Goal: Information Seeking & Learning: Compare options

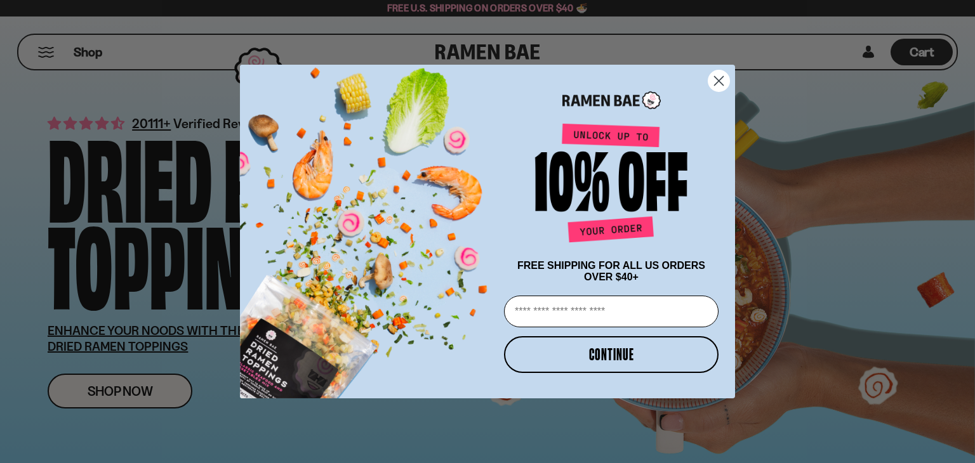
click at [713, 70] on circle "Close dialog" at bounding box center [718, 80] width 21 height 21
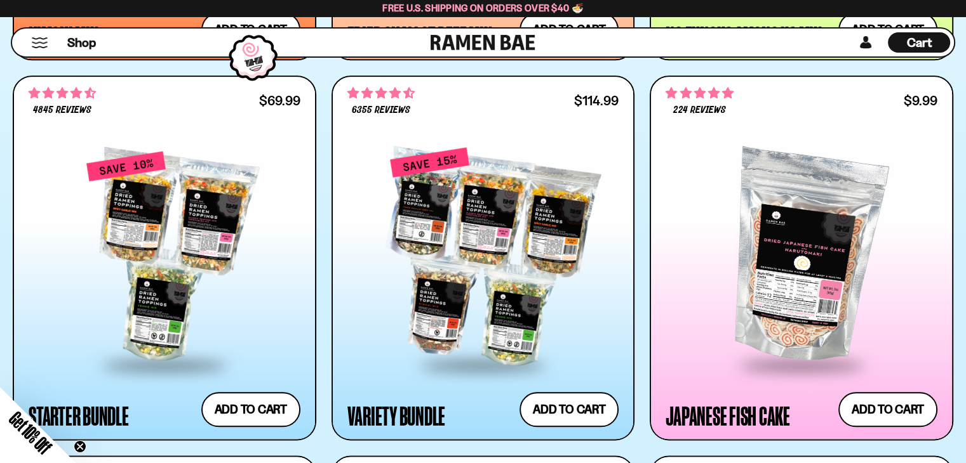
scroll to position [1371, 0]
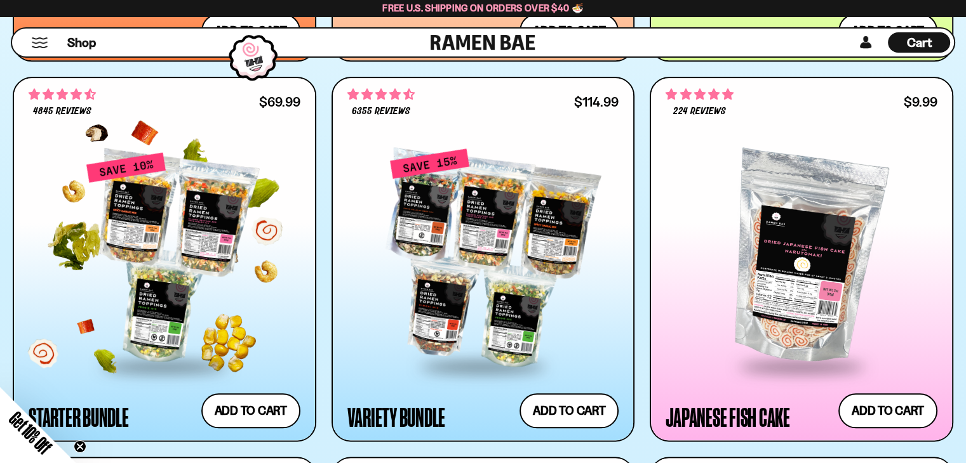
click at [167, 230] on div at bounding box center [165, 258] width 272 height 213
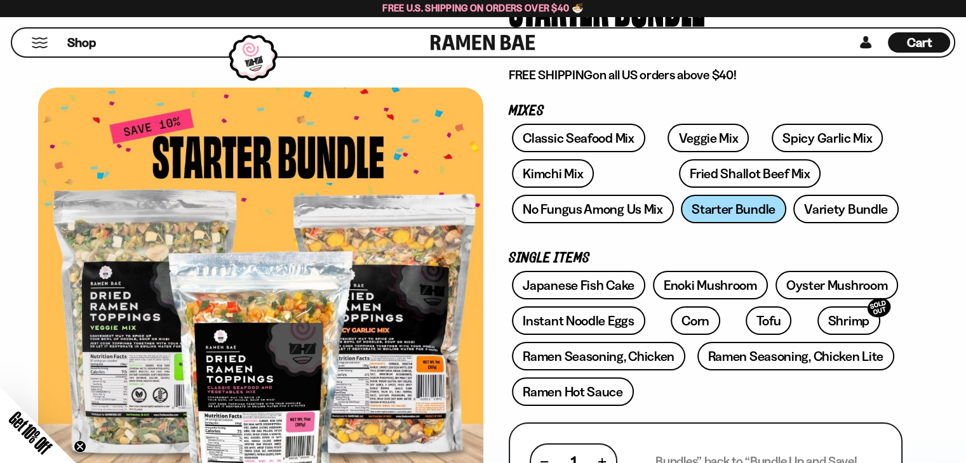
scroll to position [152, 0]
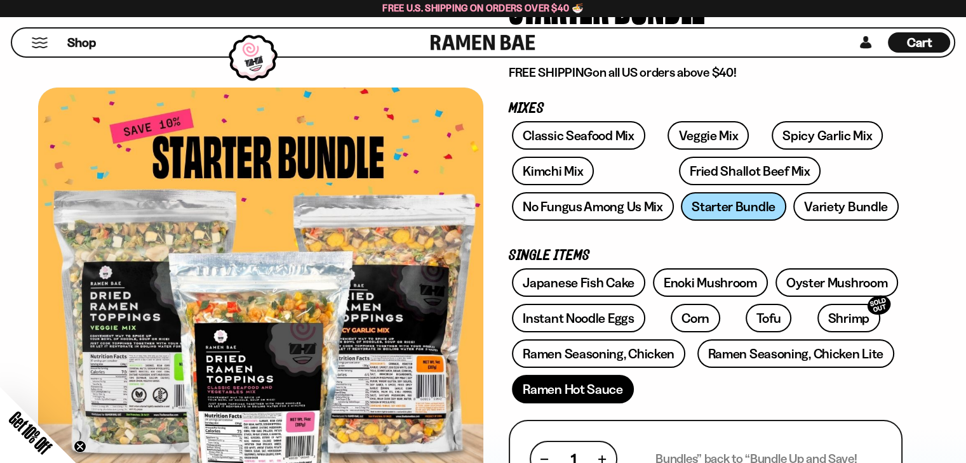
click at [566, 390] on link "Ramen Hot Sauce" at bounding box center [573, 389] width 122 height 29
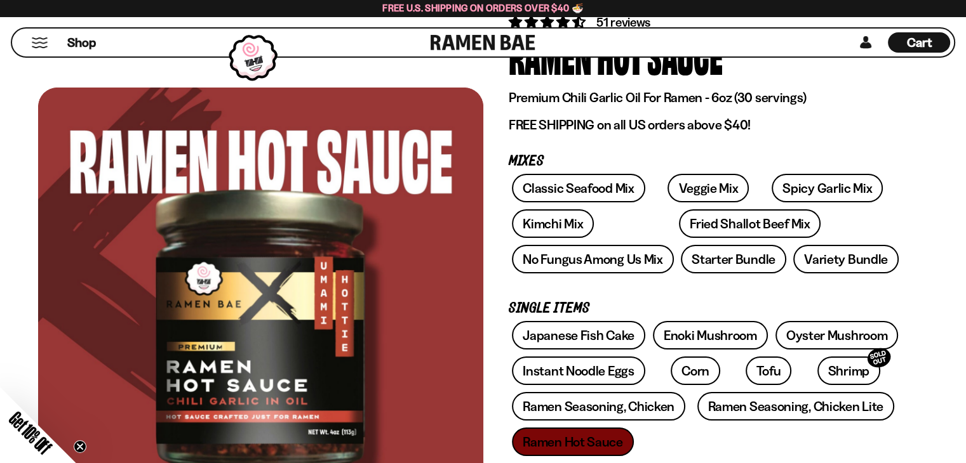
scroll to position [127, 0]
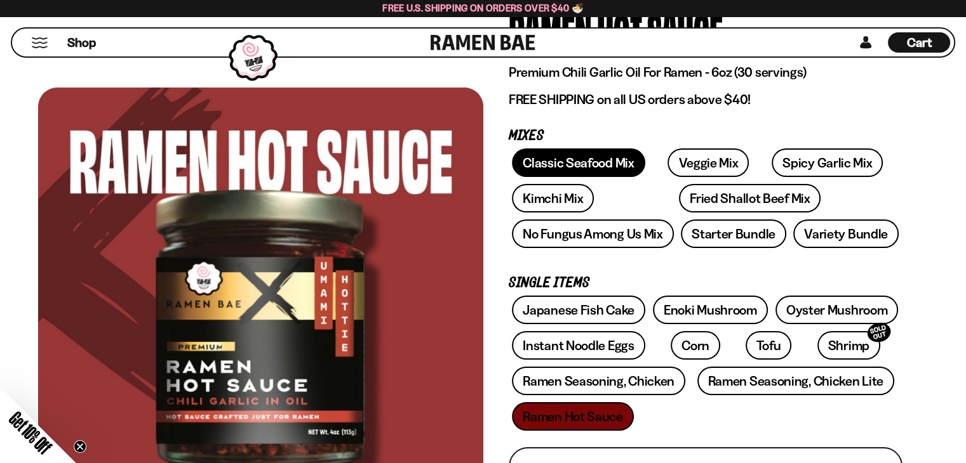
click at [566, 168] on link "Classic Seafood Mix" at bounding box center [578, 163] width 133 height 29
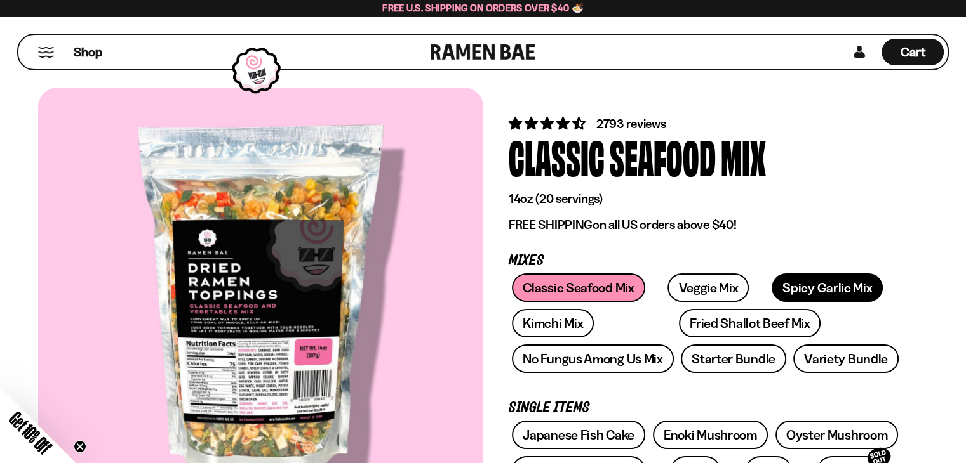
click at [785, 286] on link "Spicy Garlic Mix" at bounding box center [826, 288] width 111 height 29
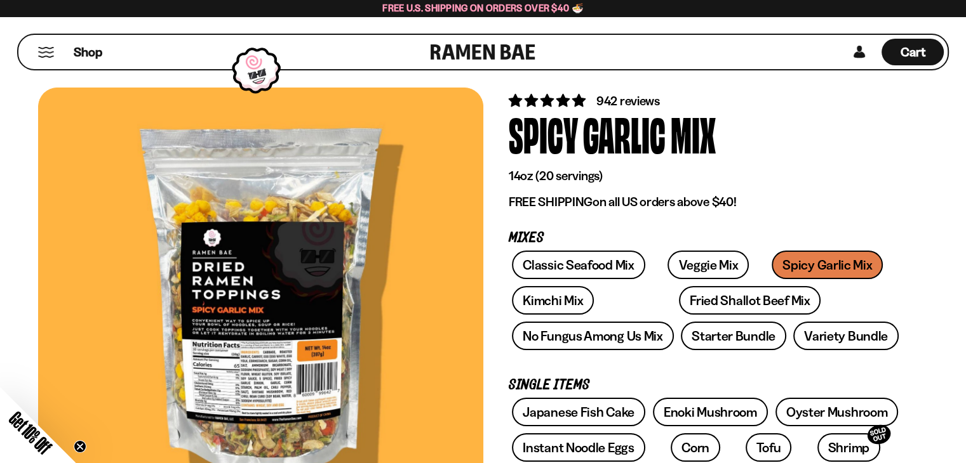
scroll to position [25, 0]
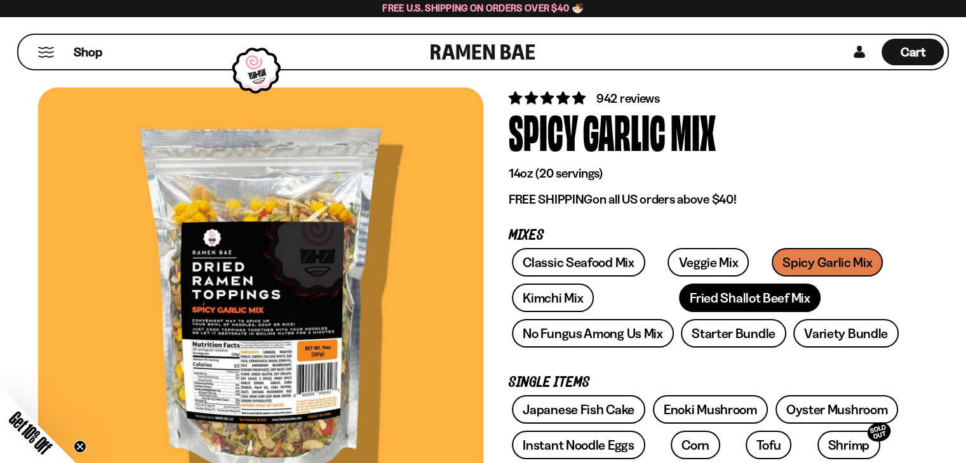
click at [679, 290] on link "Fried Shallot Beef Mix" at bounding box center [750, 298] width 142 height 29
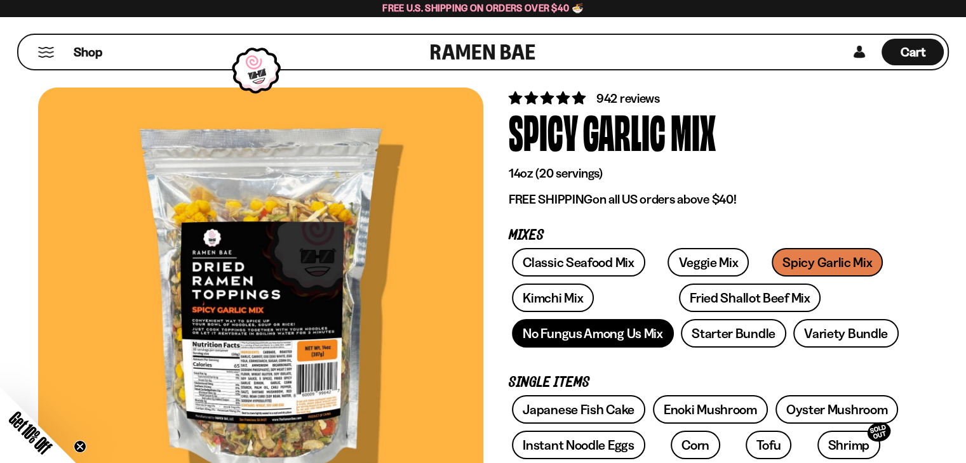
click at [563, 331] on link "No Fungus Among Us Mix" at bounding box center [592, 333] width 161 height 29
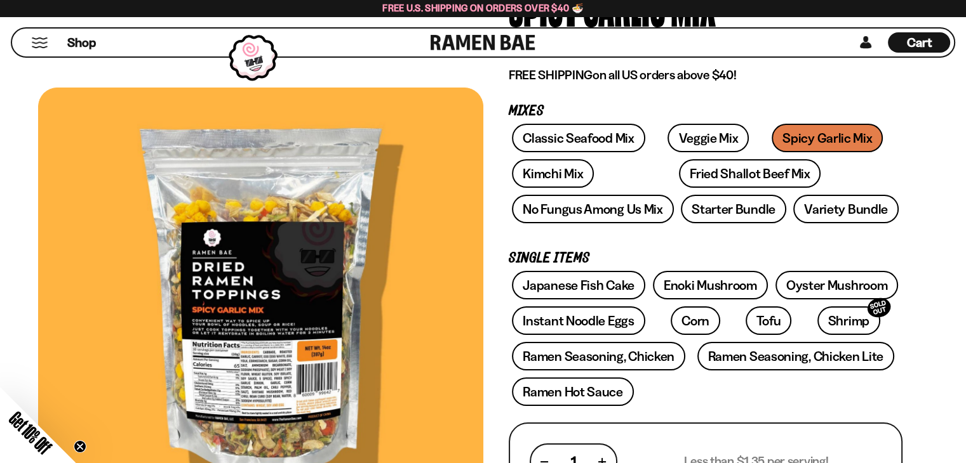
scroll to position [152, 0]
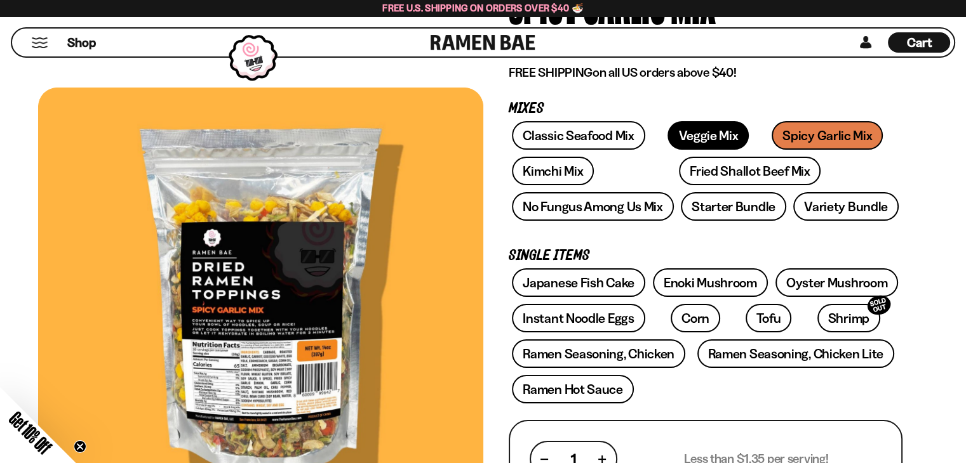
click at [689, 130] on link "Veggie Mix" at bounding box center [707, 135] width 81 height 29
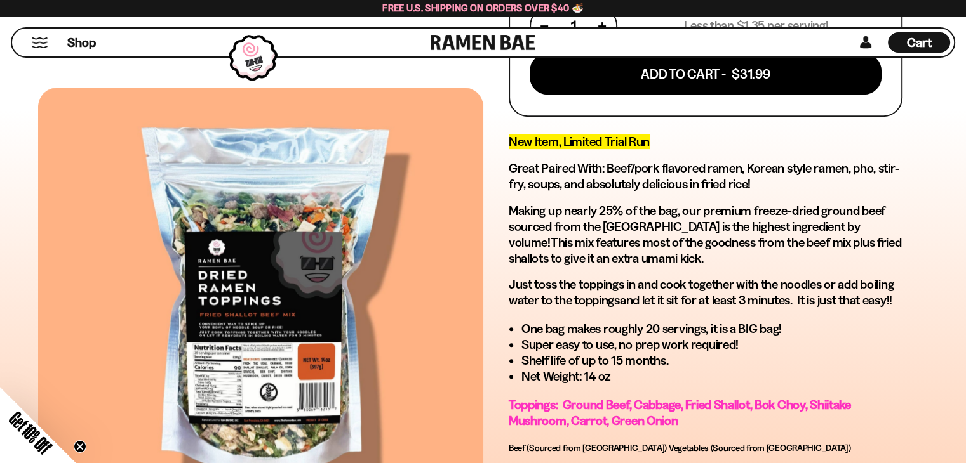
scroll to position [584, 0]
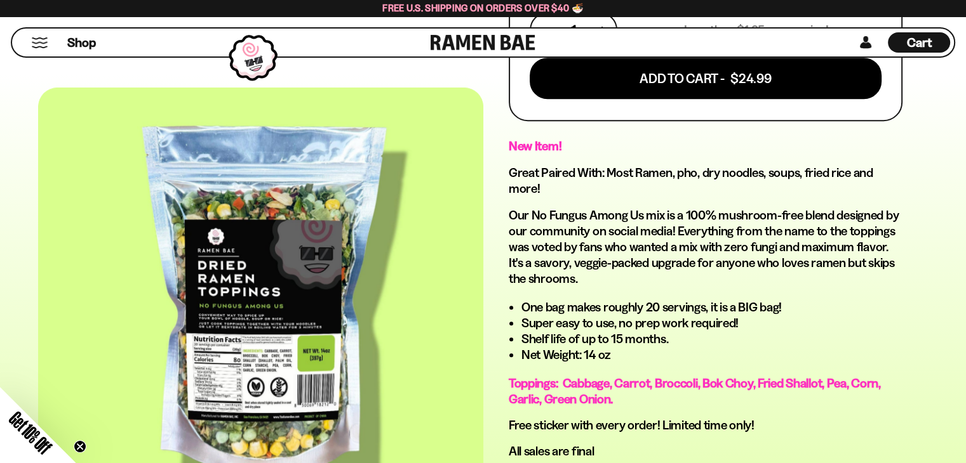
scroll to position [584, 0]
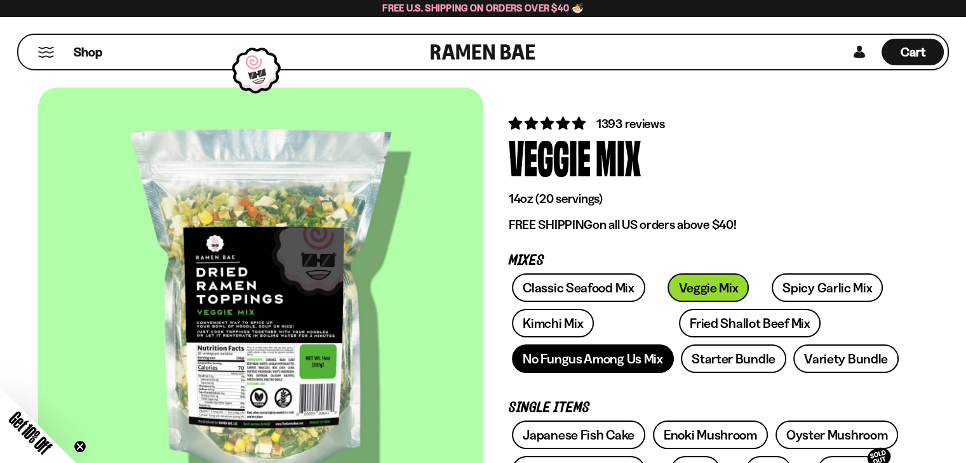
click at [576, 359] on link "No Fungus Among Us Mix" at bounding box center [592, 359] width 161 height 29
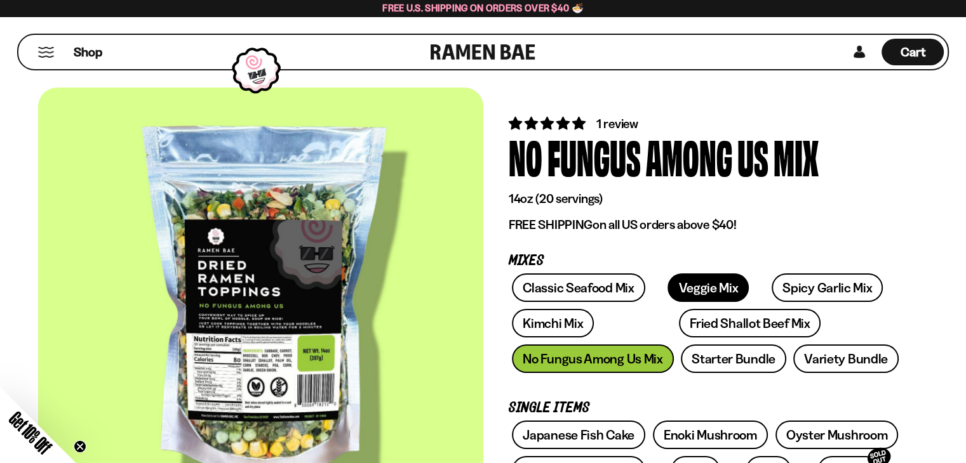
click at [699, 293] on link "Veggie Mix" at bounding box center [707, 288] width 81 height 29
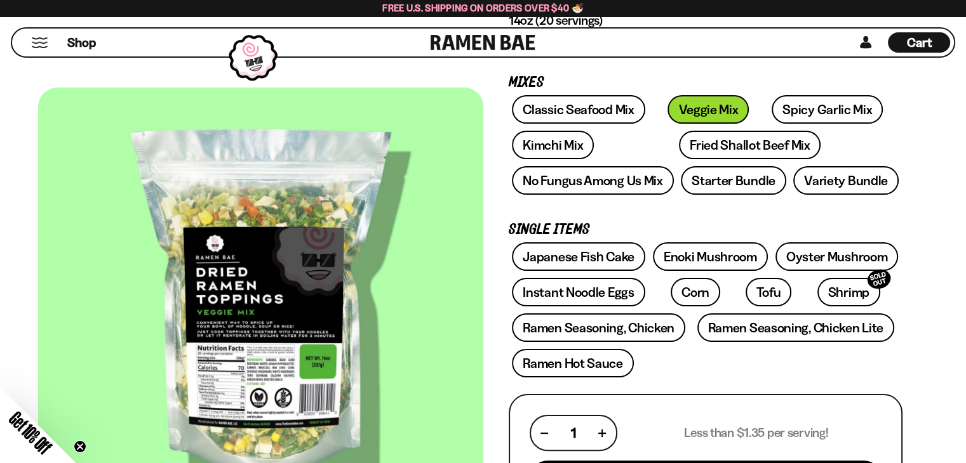
scroll to position [53, 0]
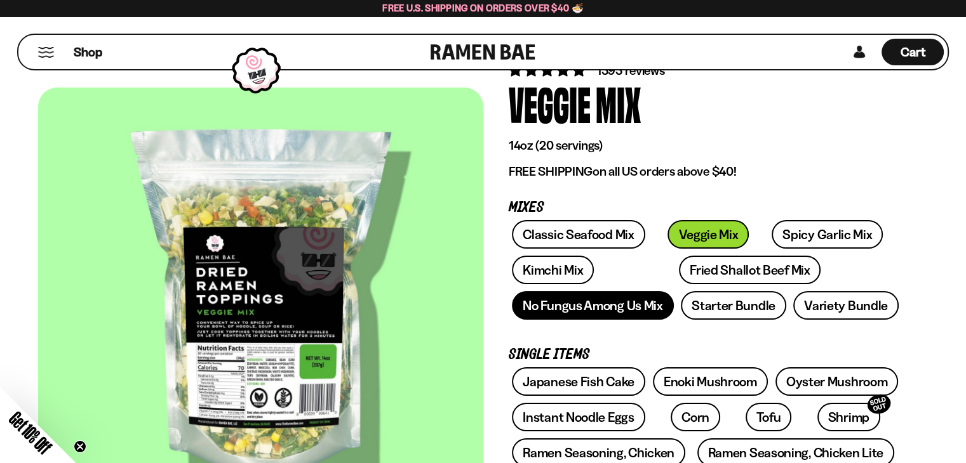
click at [572, 302] on link "No Fungus Among Us Mix" at bounding box center [592, 305] width 161 height 29
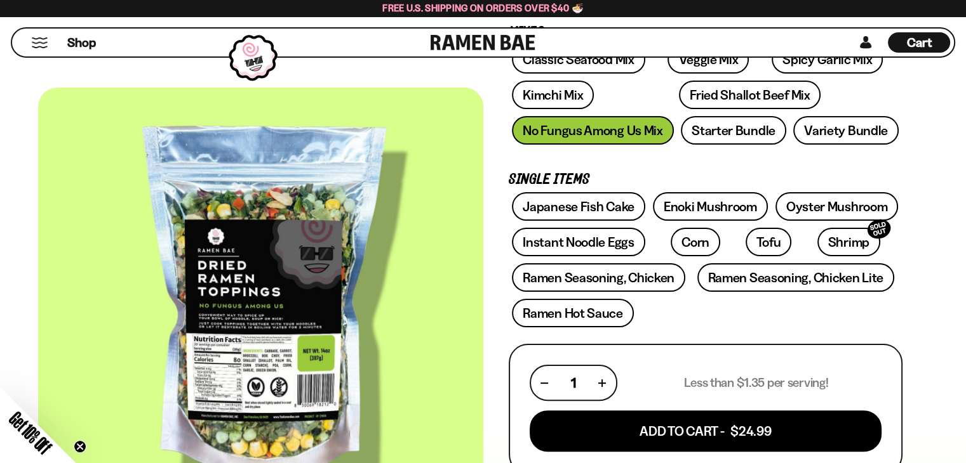
scroll to position [254, 0]
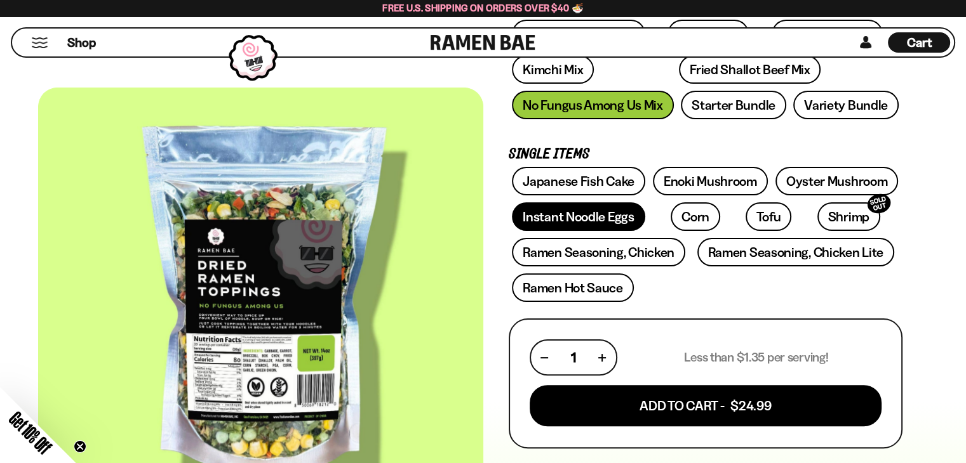
click at [562, 218] on link "Instant Noodle Eggs" at bounding box center [578, 216] width 133 height 29
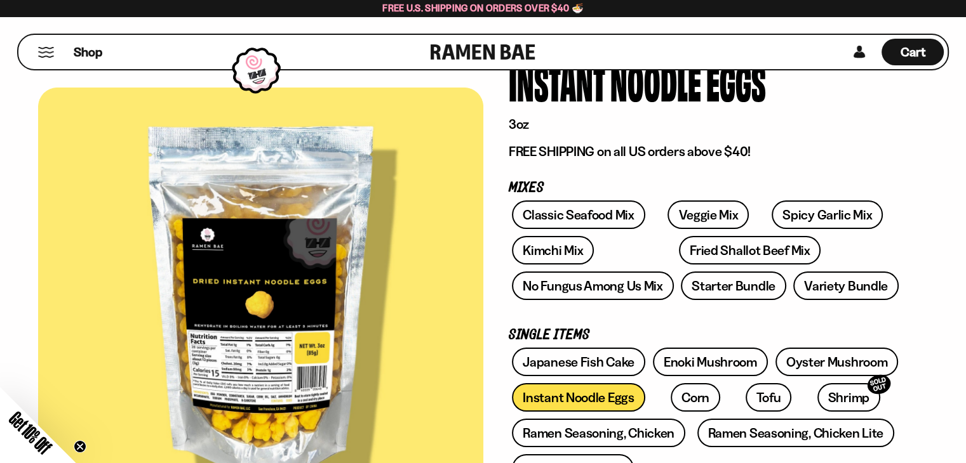
scroll to position [76, 0]
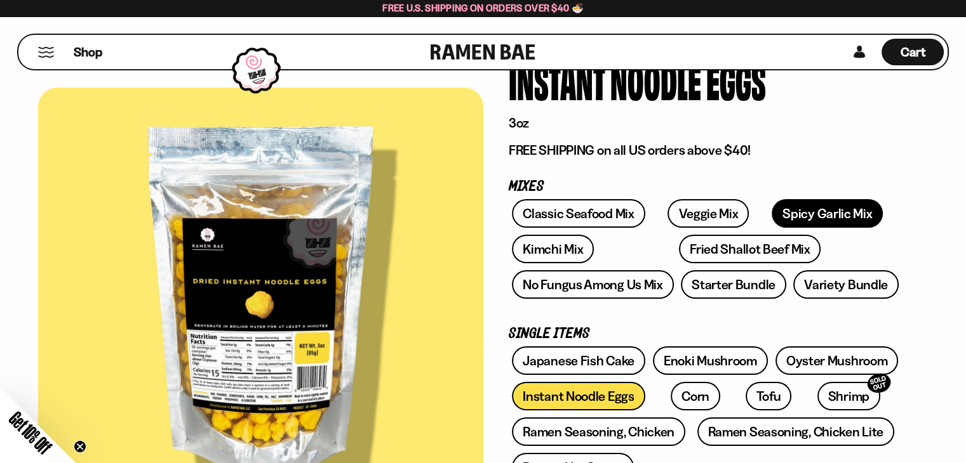
click at [792, 204] on link "Spicy Garlic Mix" at bounding box center [826, 213] width 111 height 29
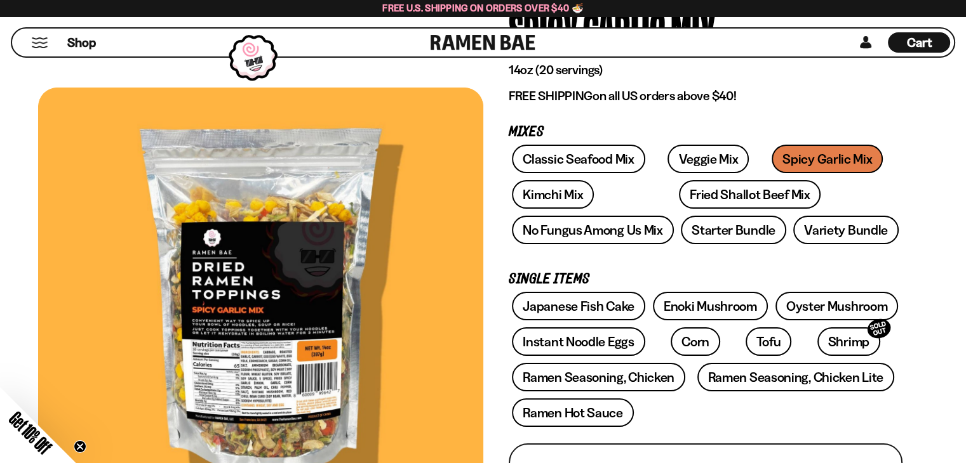
scroll to position [127, 0]
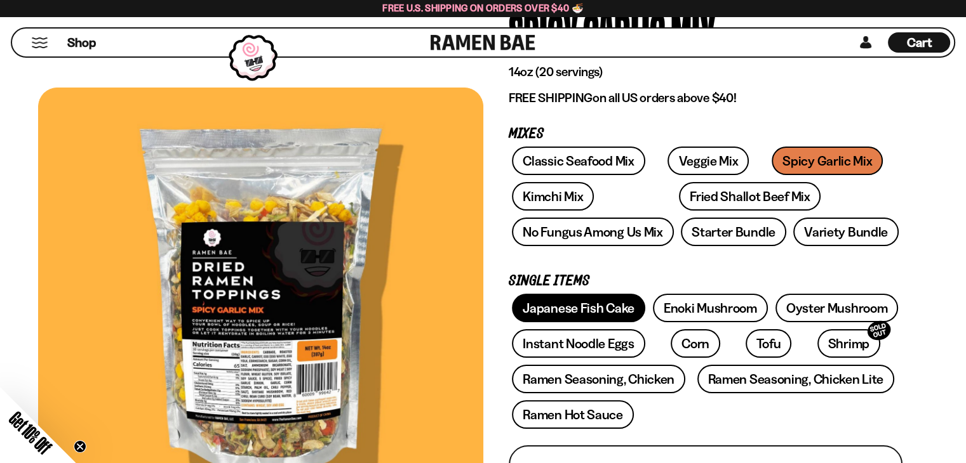
click at [592, 308] on link "Japanese Fish Cake" at bounding box center [578, 308] width 133 height 29
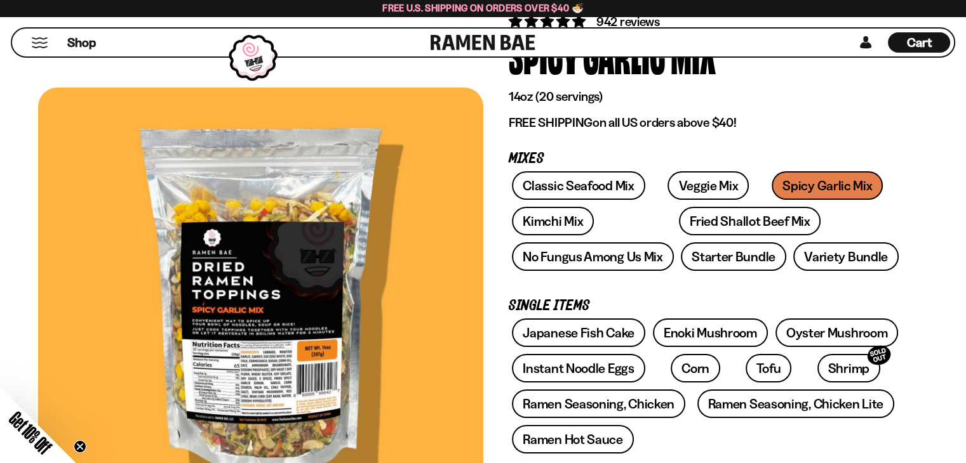
scroll to position [102, 0]
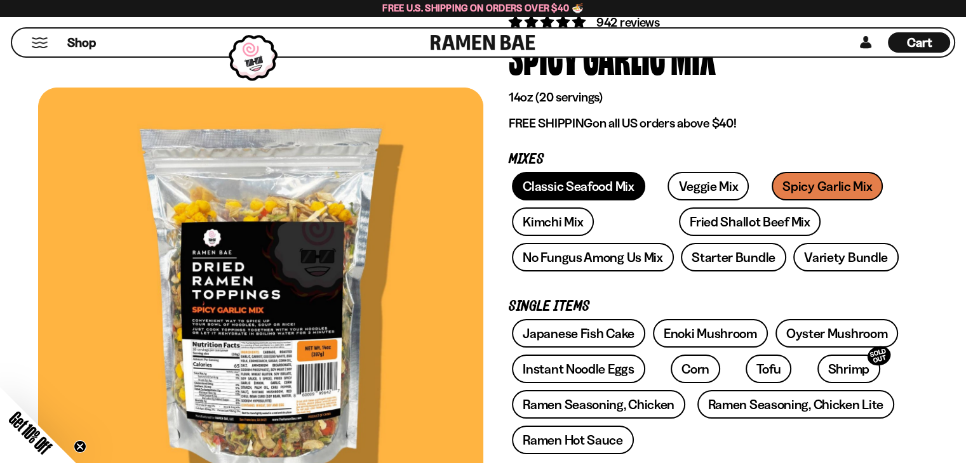
click at [559, 188] on link "Classic Seafood Mix" at bounding box center [578, 186] width 133 height 29
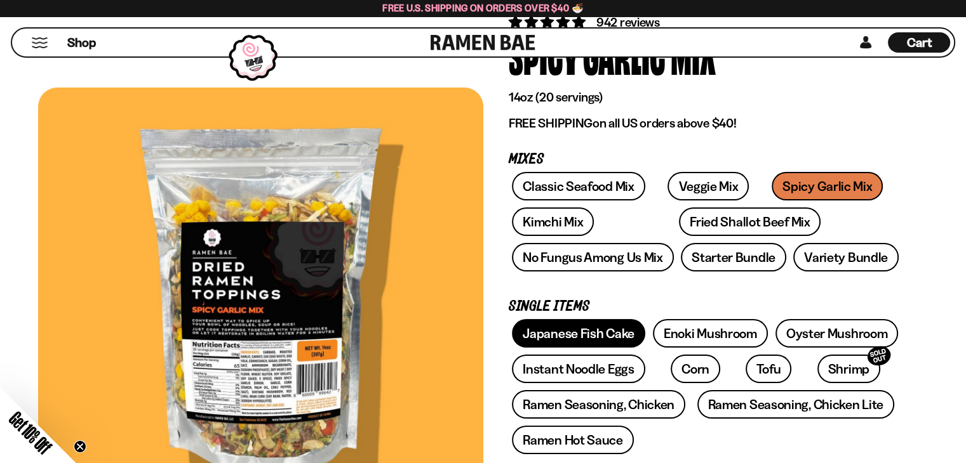
click at [569, 335] on link "Japanese Fish Cake" at bounding box center [578, 333] width 133 height 29
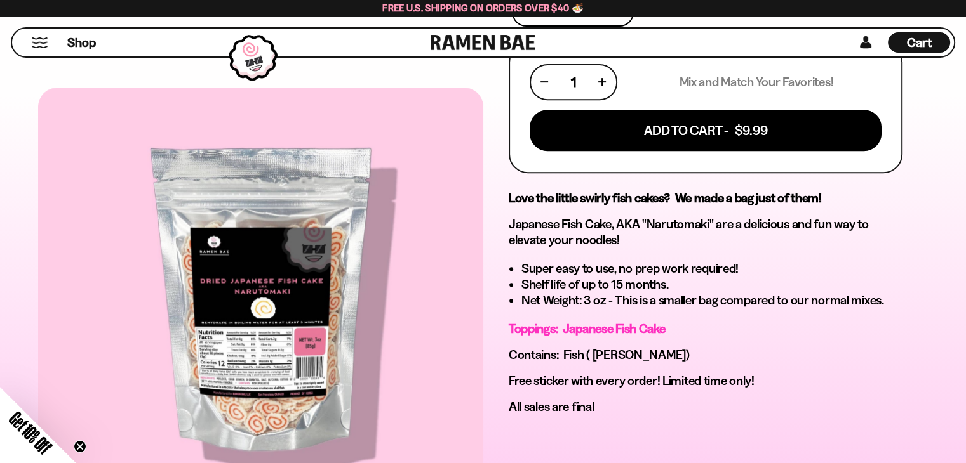
scroll to position [533, 0]
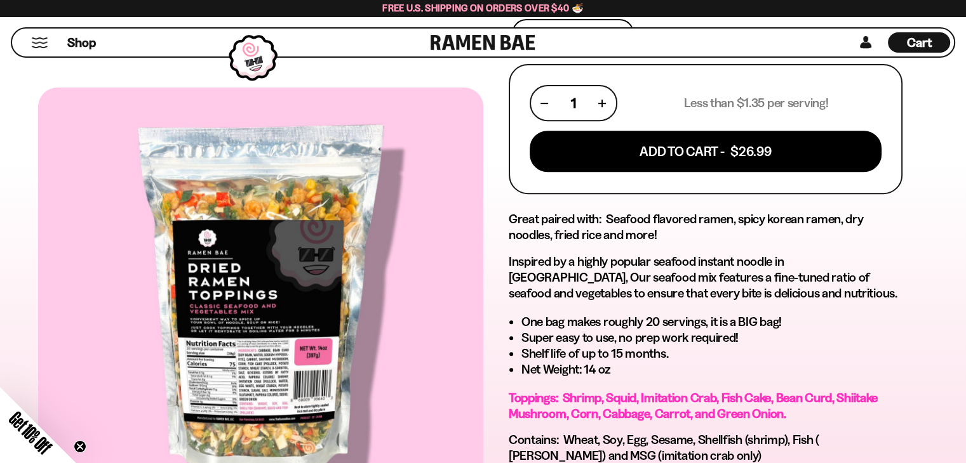
scroll to position [508, 0]
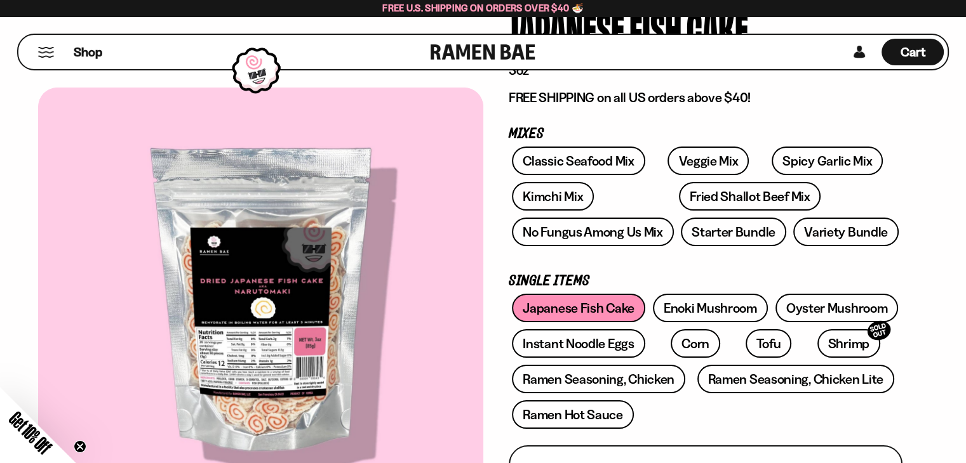
scroll to position [152, 0]
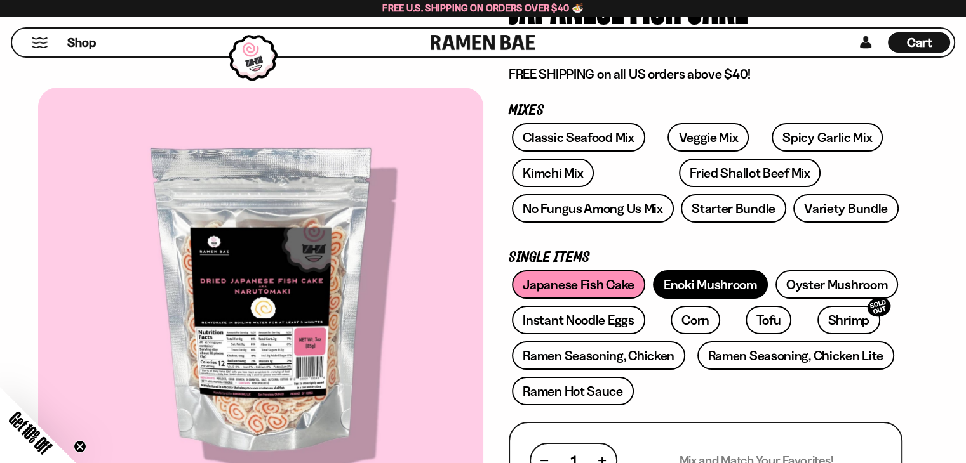
click at [721, 280] on link "Enoki Mushroom" at bounding box center [710, 284] width 115 height 29
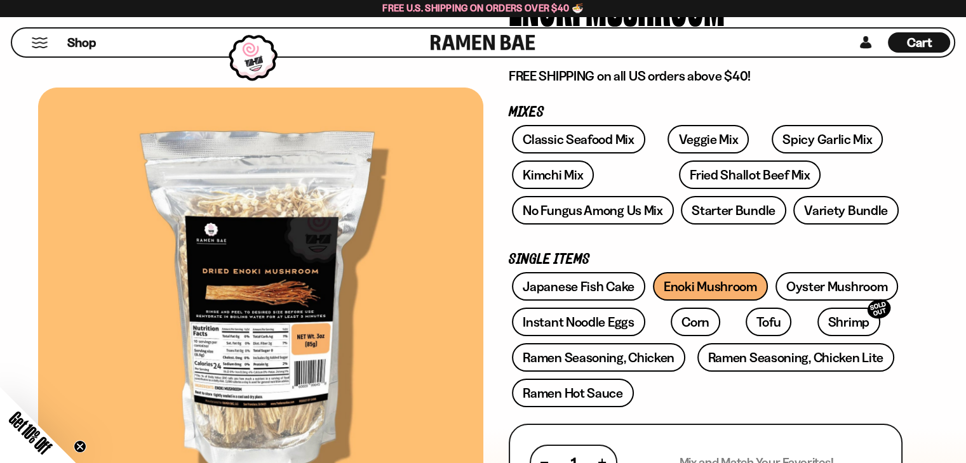
scroll to position [152, 0]
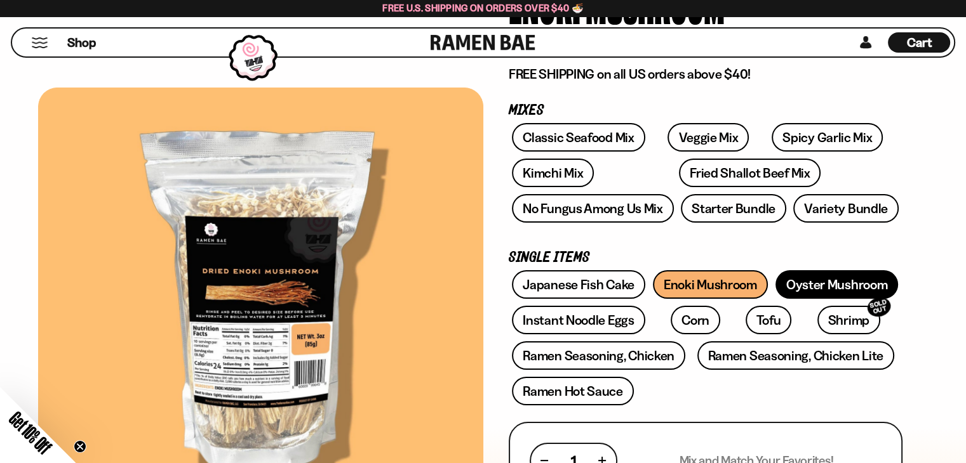
click at [837, 279] on link "Oyster Mushroom" at bounding box center [836, 284] width 123 height 29
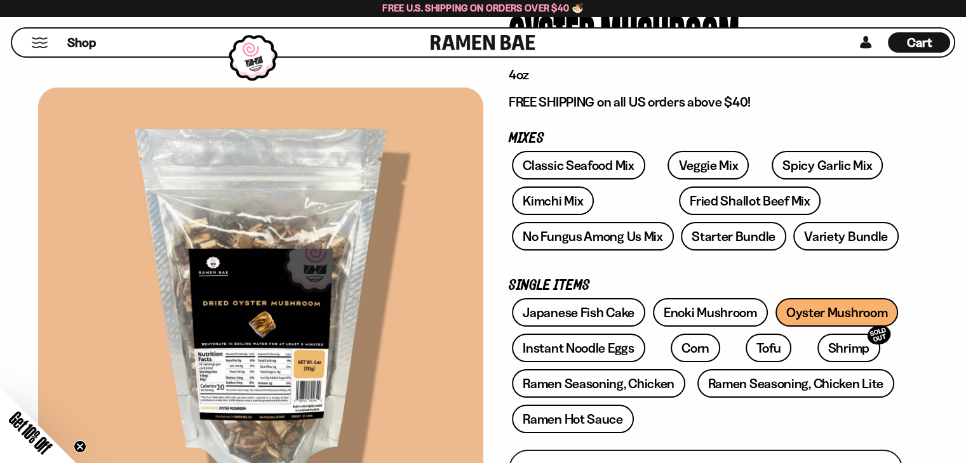
scroll to position [152, 0]
